Goal: Task Accomplishment & Management: Manage account settings

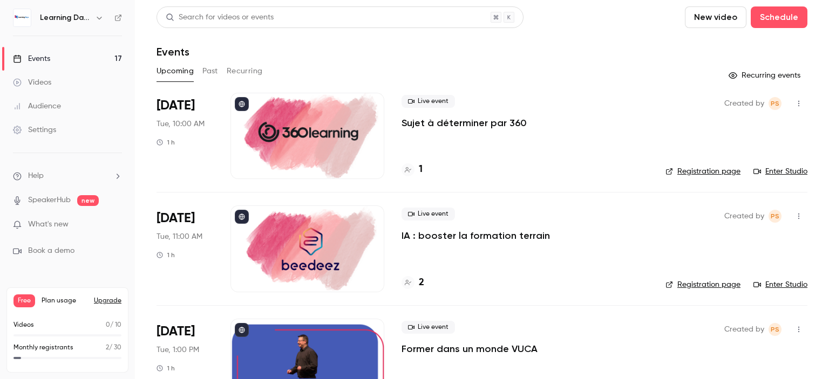
click at [120, 21] on icon at bounding box center [118, 18] width 8 height 8
click at [54, 129] on div "Settings" at bounding box center [34, 130] width 43 height 11
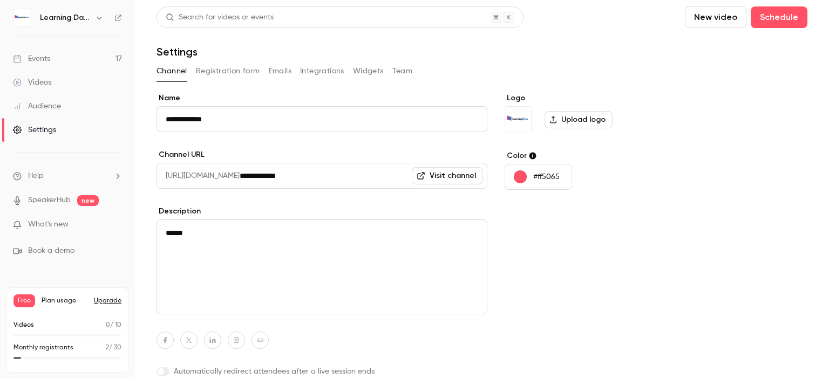
click at [234, 70] on button "Registration form" at bounding box center [228, 71] width 64 height 17
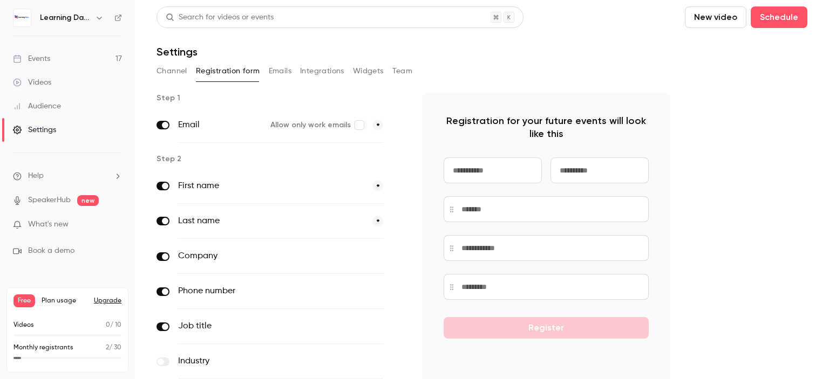
click at [367, 254] on button "optional" at bounding box center [365, 256] width 36 height 11
click at [369, 274] on div "Phone number optional" at bounding box center [280, 291] width 205 height 35
click at [370, 286] on button "optional" at bounding box center [365, 291] width 36 height 11
click at [370, 323] on button "optional" at bounding box center [365, 326] width 36 height 11
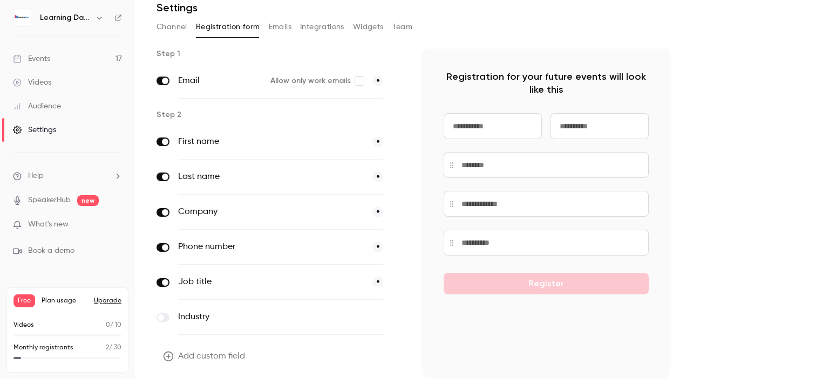
scroll to position [81, 0]
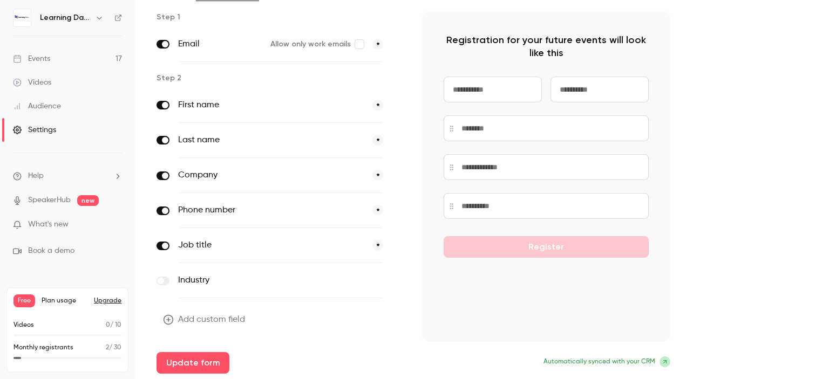
click at [164, 280] on label at bounding box center [163, 281] width 13 height 9
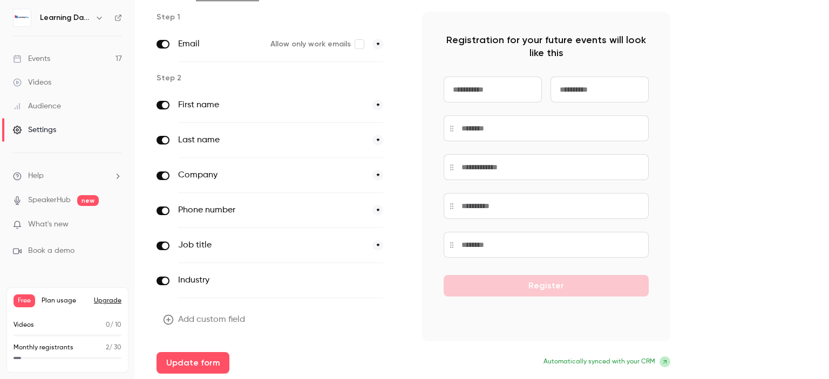
click at [164, 280] on span at bounding box center [165, 281] width 6 height 6
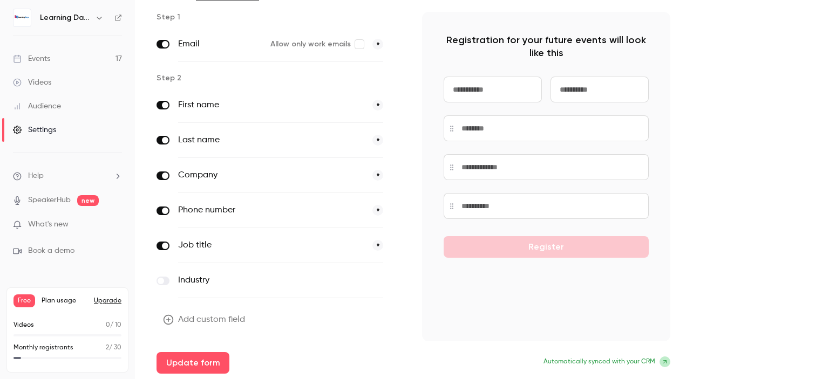
click at [190, 318] on button "Add custom field" at bounding box center [205, 320] width 97 height 22
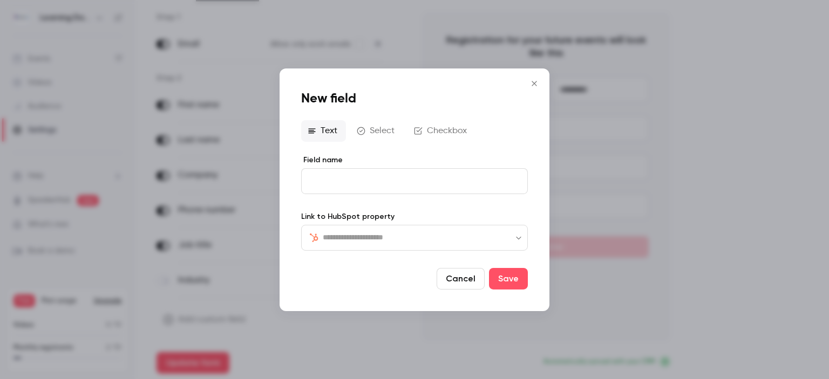
click at [377, 134] on button "Select" at bounding box center [376, 131] width 53 height 22
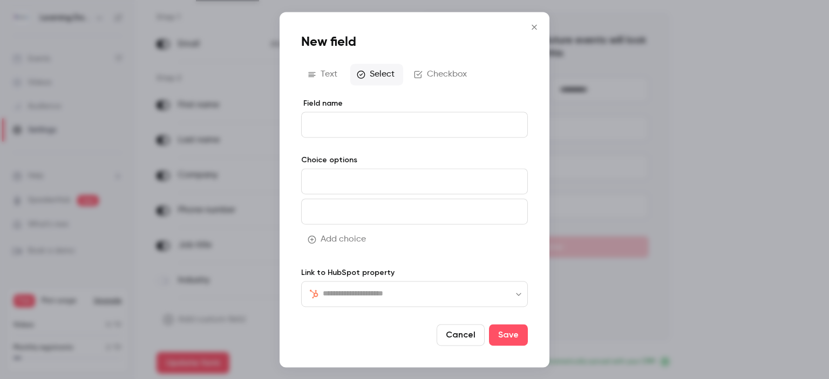
click at [331, 69] on button "Text" at bounding box center [323, 75] width 45 height 22
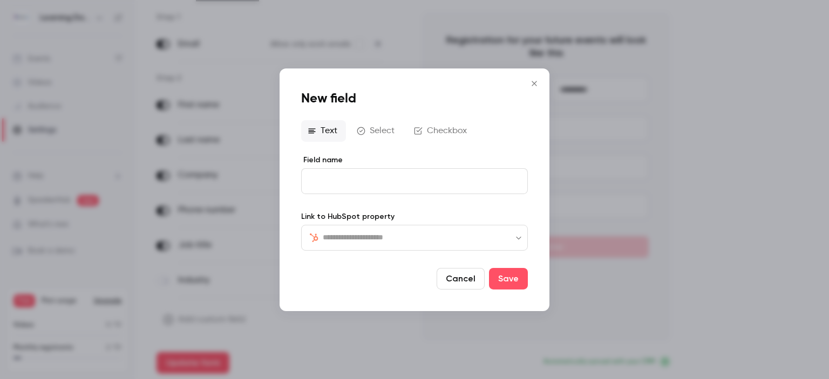
click at [352, 235] on input "text" at bounding box center [421, 237] width 196 height 13
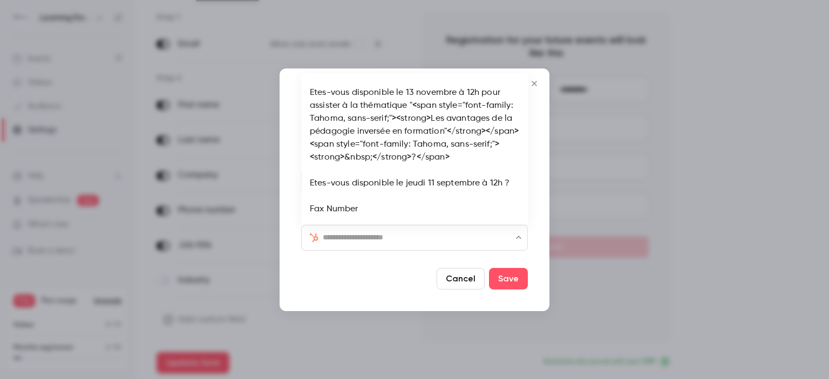
scroll to position [0, 0]
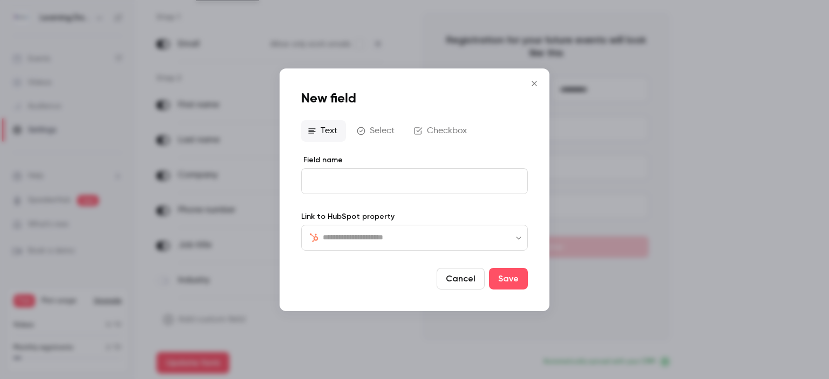
click at [534, 82] on icon "Close" at bounding box center [534, 83] width 13 height 9
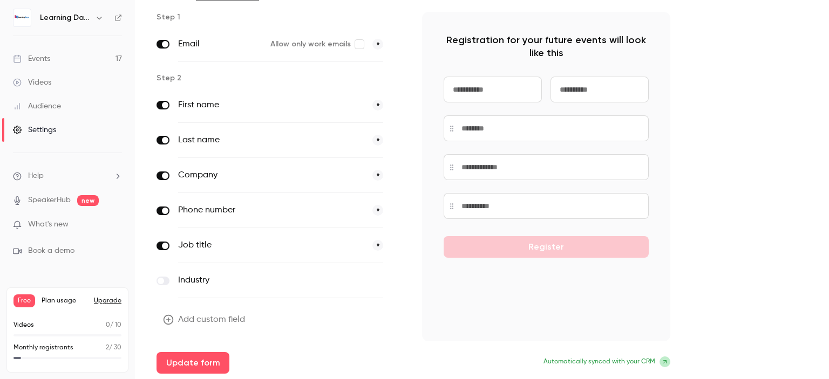
click at [227, 317] on button "Add custom field" at bounding box center [205, 320] width 97 height 22
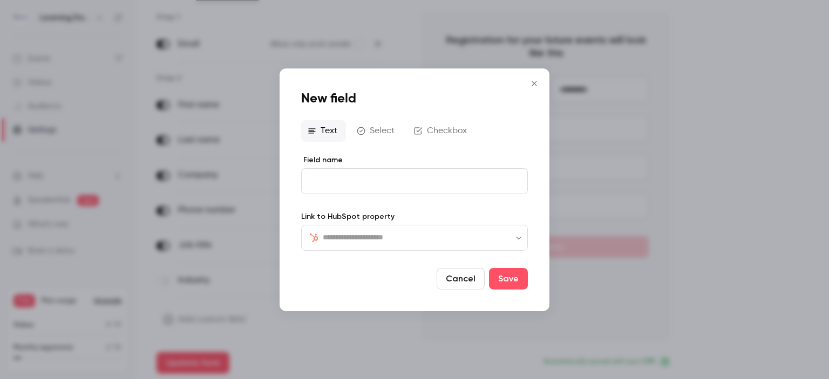
click at [428, 133] on button "Checkbox" at bounding box center [442, 131] width 68 height 22
click at [361, 189] on div "editor" at bounding box center [415, 182] width 226 height 24
click at [533, 80] on icon "Close" at bounding box center [534, 82] width 13 height 9
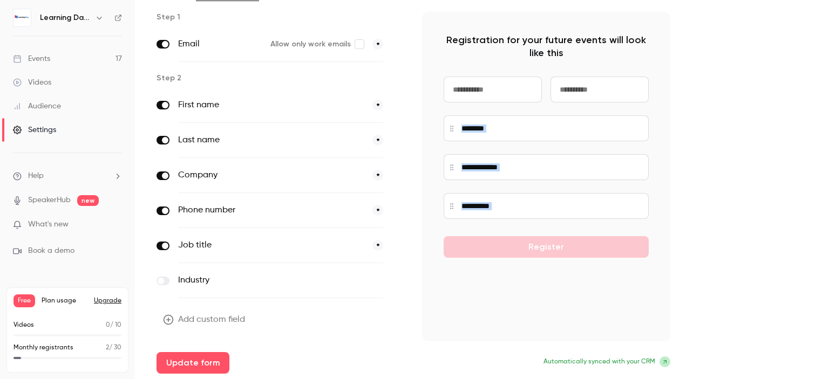
drag, startPoint x: 829, startPoint y: 216, endPoint x: 648, endPoint y: 223, distance: 181.0
click at [825, 267] on main "Search for videos or events New video Schedule Settings Channel Registration fo…" at bounding box center [482, 189] width 694 height 379
click at [205, 367] on button "Update form" at bounding box center [193, 363] width 73 height 22
